Goal: Check status: Check status

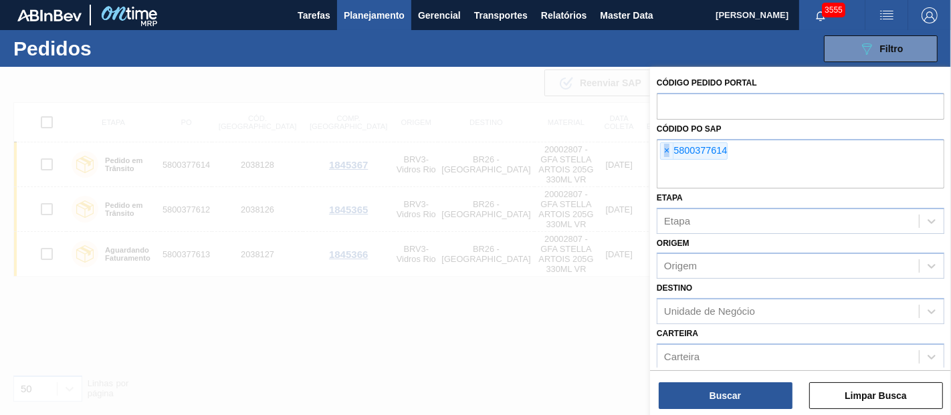
click at [668, 154] on span "×" at bounding box center [667, 151] width 13 height 16
click at [668, 163] on input "text" at bounding box center [801, 175] width 288 height 25
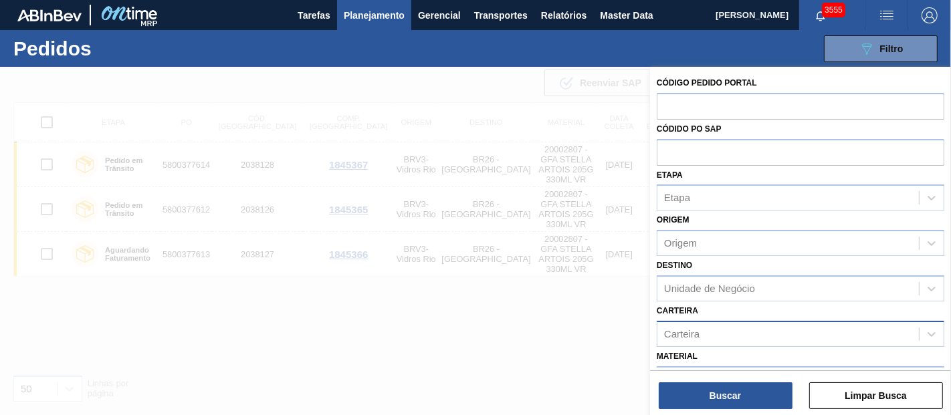
paste input "5800366824"
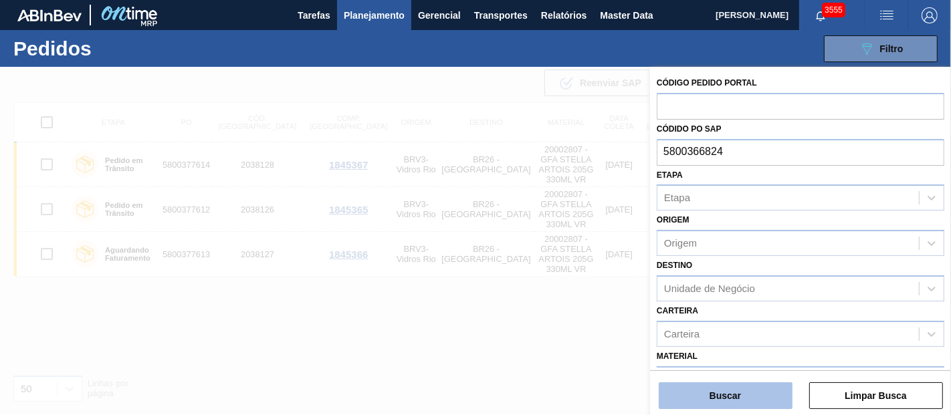
type input "5800366824"
click at [718, 409] on button "Buscar" at bounding box center [726, 396] width 134 height 27
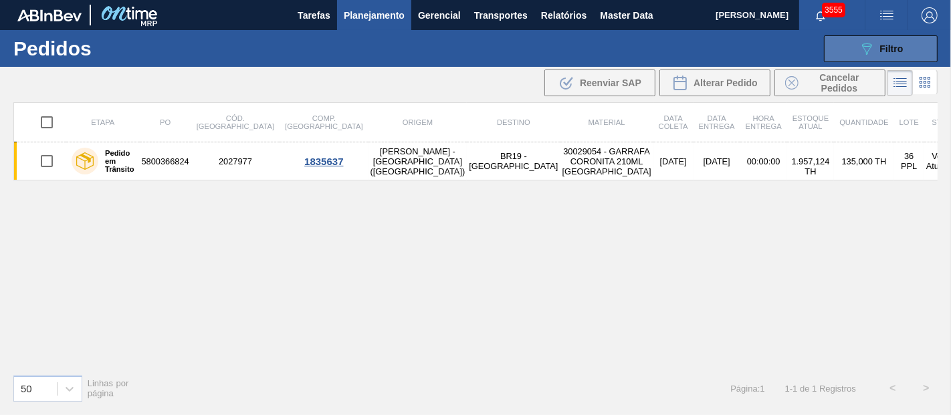
click at [863, 37] on button "089F7B8B-B2A5-4AFE-B5C0-19BA573D28AC Filtro" at bounding box center [881, 48] width 114 height 27
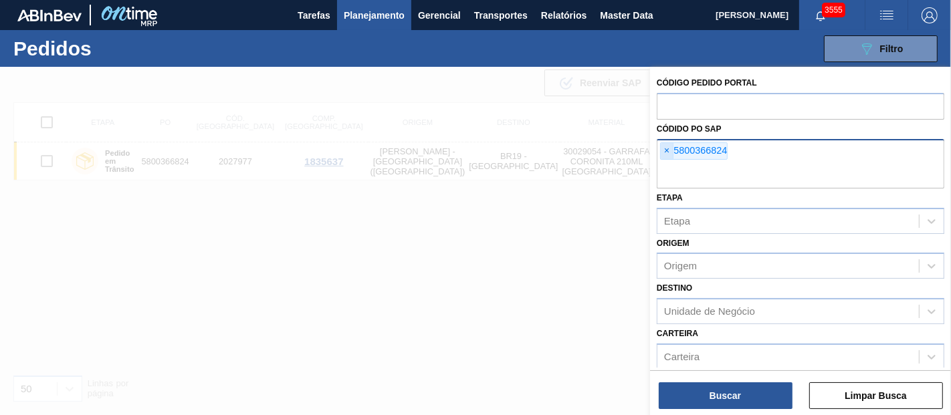
click at [667, 150] on span "×" at bounding box center [667, 151] width 13 height 16
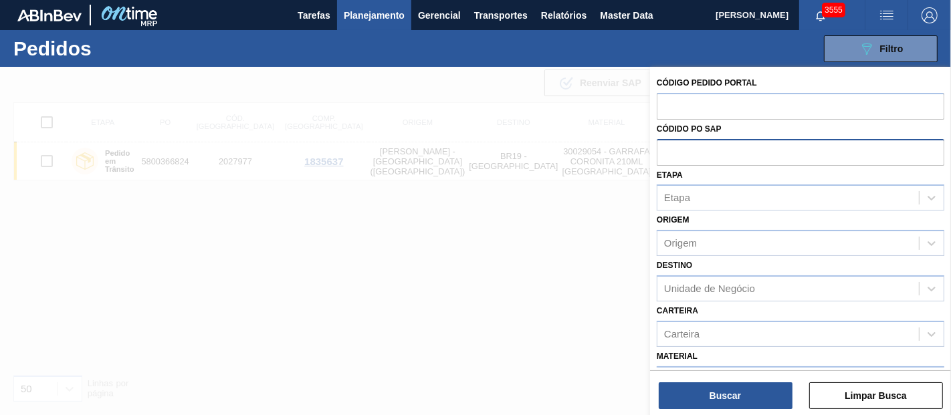
paste input "text"
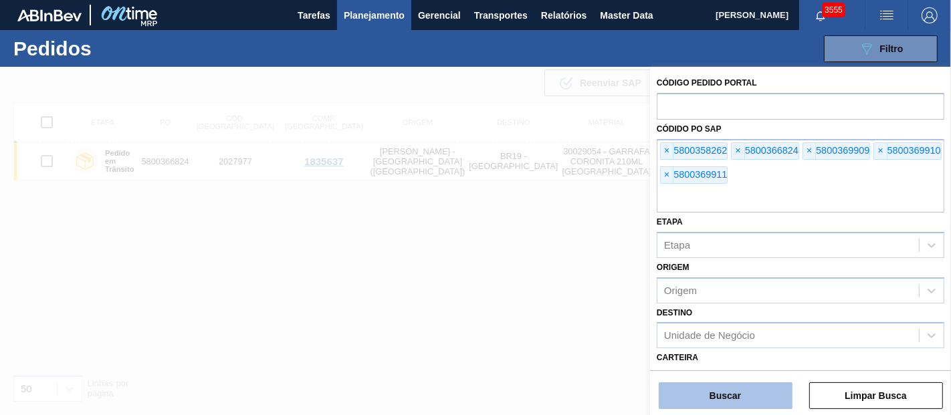
click at [716, 394] on button "Buscar" at bounding box center [726, 396] width 134 height 27
